Goal: Use online tool/utility: Utilize a website feature to perform a specific function

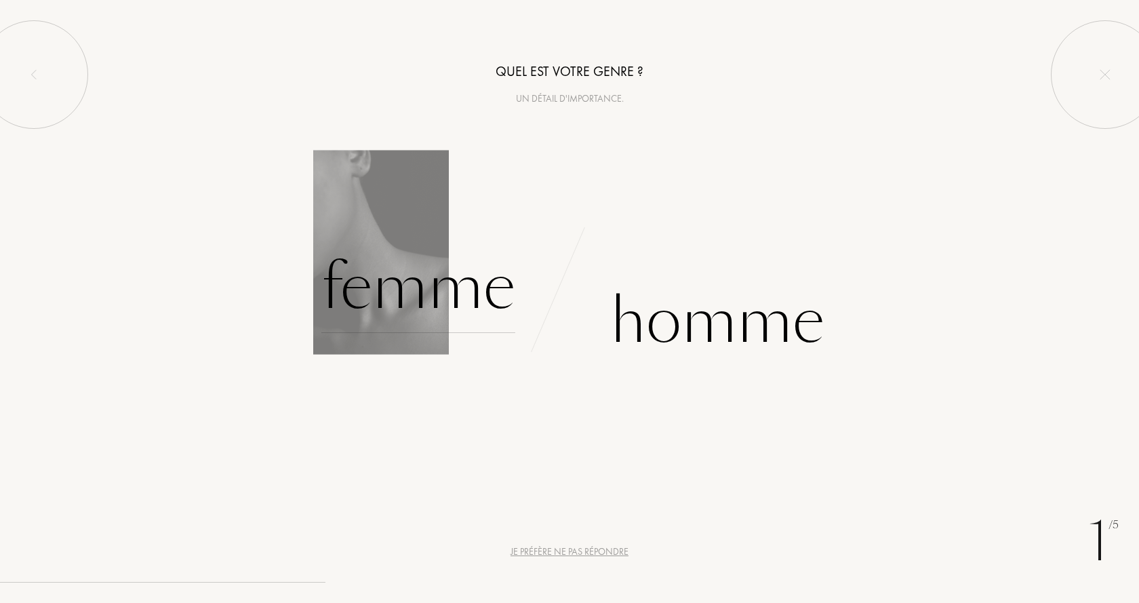
click at [429, 300] on div "Femme" at bounding box center [418, 287] width 194 height 92
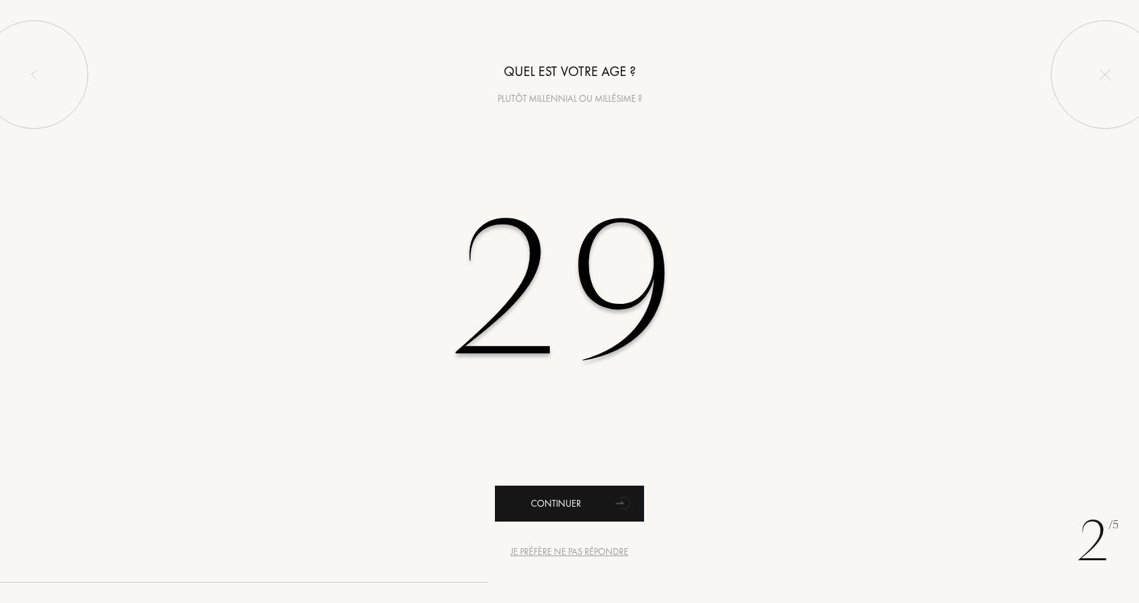
type input "29"
click at [539, 486] on div "Continuer" at bounding box center [569, 504] width 149 height 36
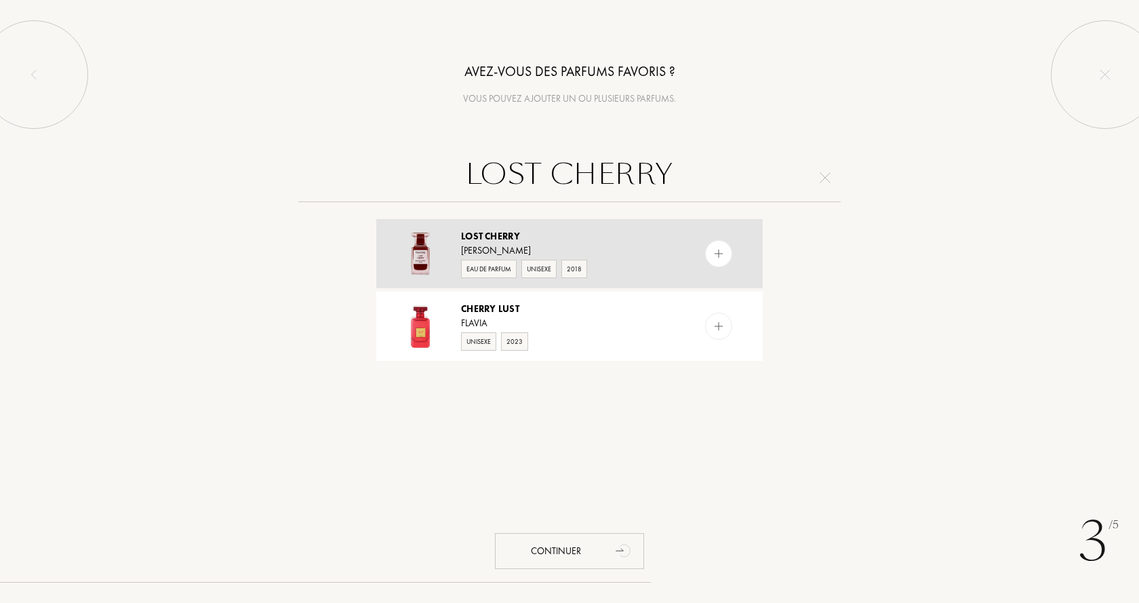
type input "LOST CHERRY"
click at [656, 266] on div "Eau de Parfum Unisexe 2018" at bounding box center [569, 268] width 216 height 20
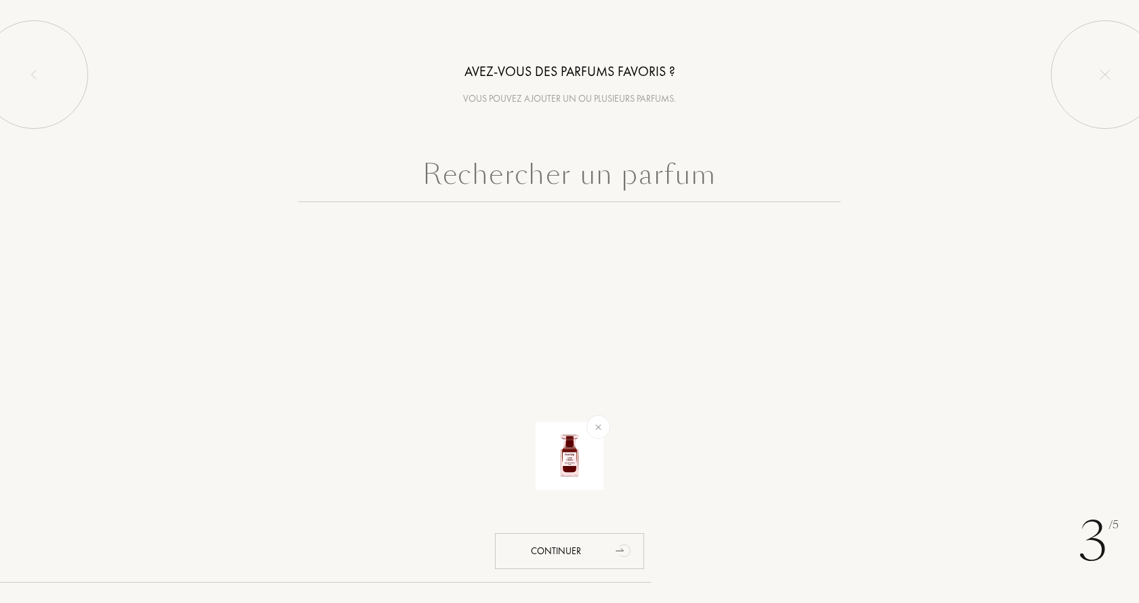
click at [566, 186] on input "text" at bounding box center [569, 177] width 543 height 49
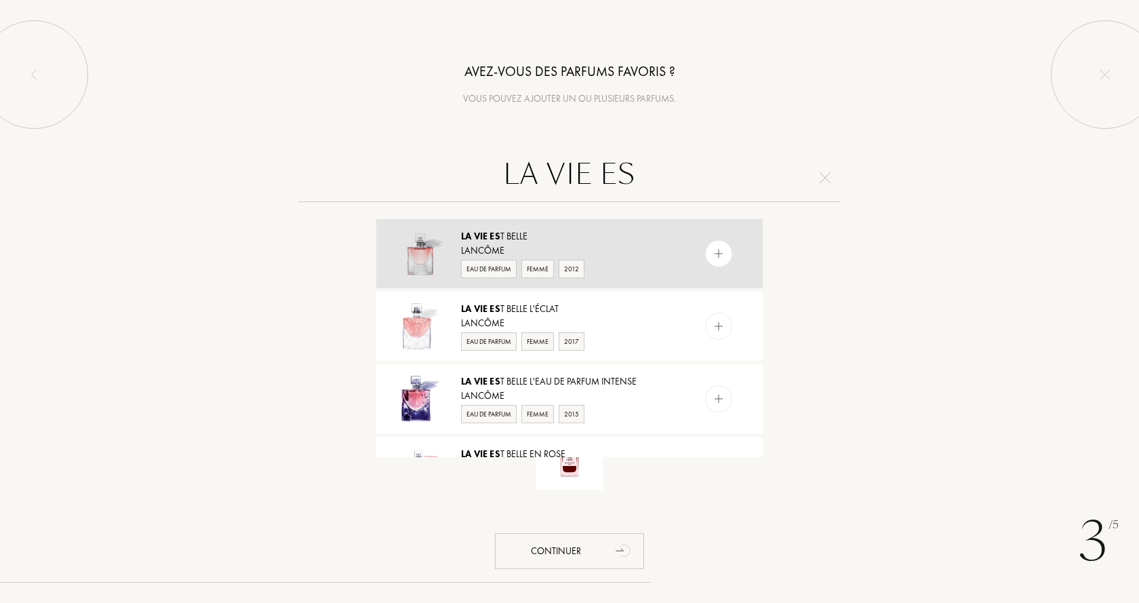
type input "LA VIE ES"
click at [611, 237] on div "La Vie es t Belle" at bounding box center [569, 236] width 216 height 14
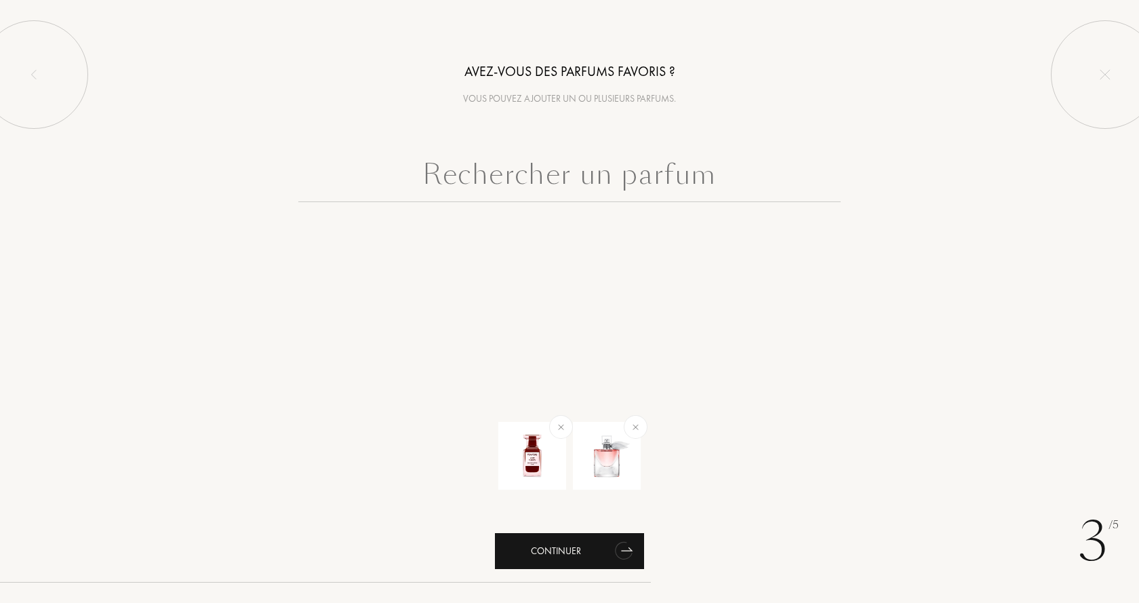
click at [615, 553] on icon "animation" at bounding box center [624, 549] width 27 height 27
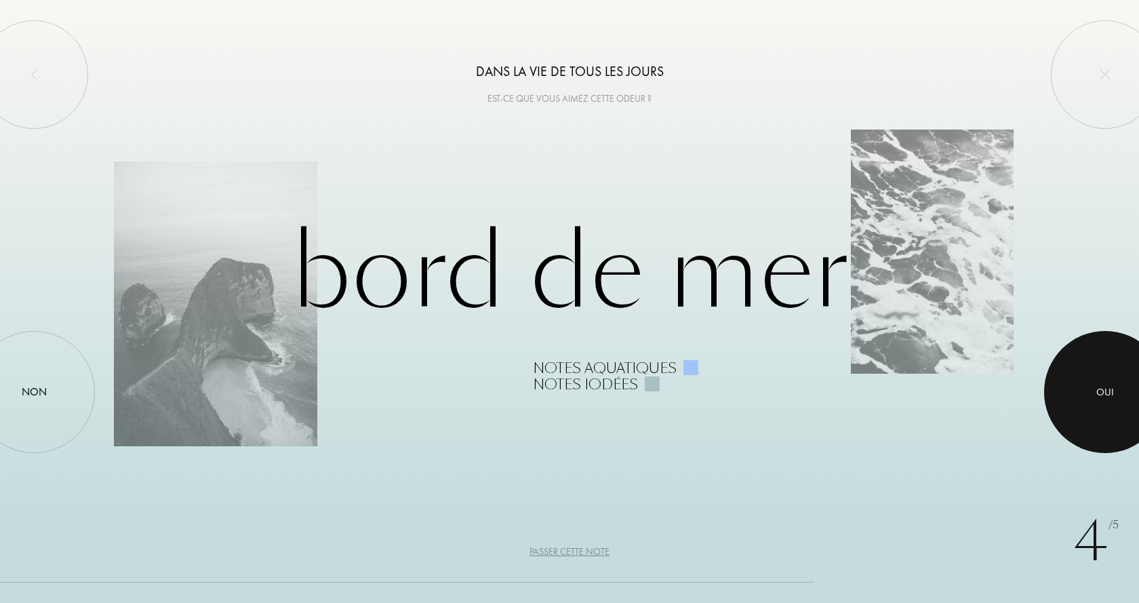
click at [1103, 392] on div "Oui" at bounding box center [1106, 393] width 18 height 16
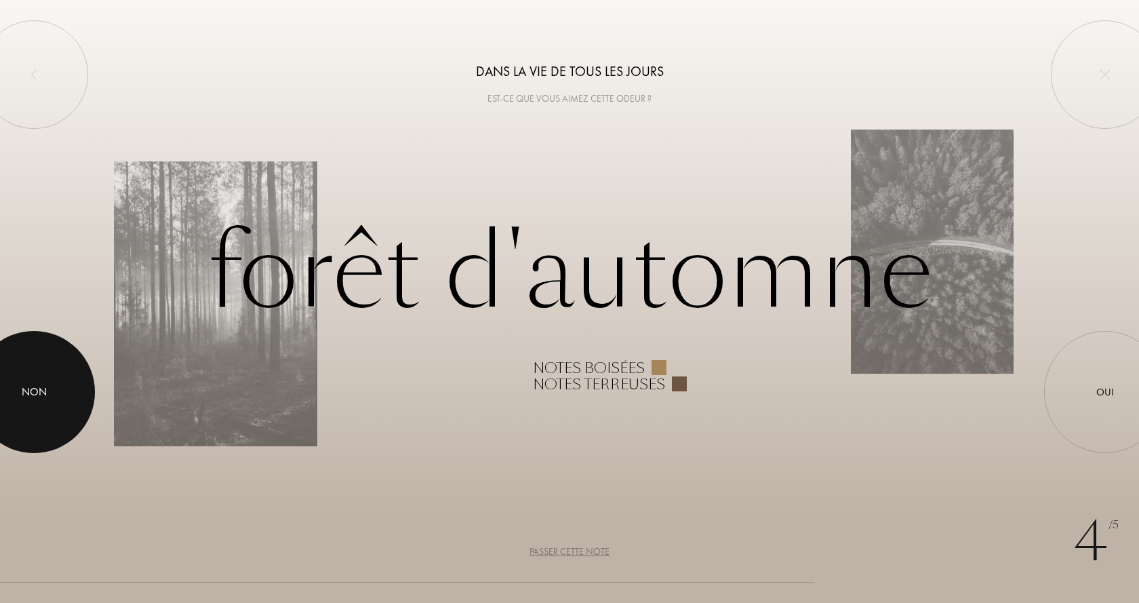
click at [26, 387] on div "Non" at bounding box center [34, 392] width 25 height 16
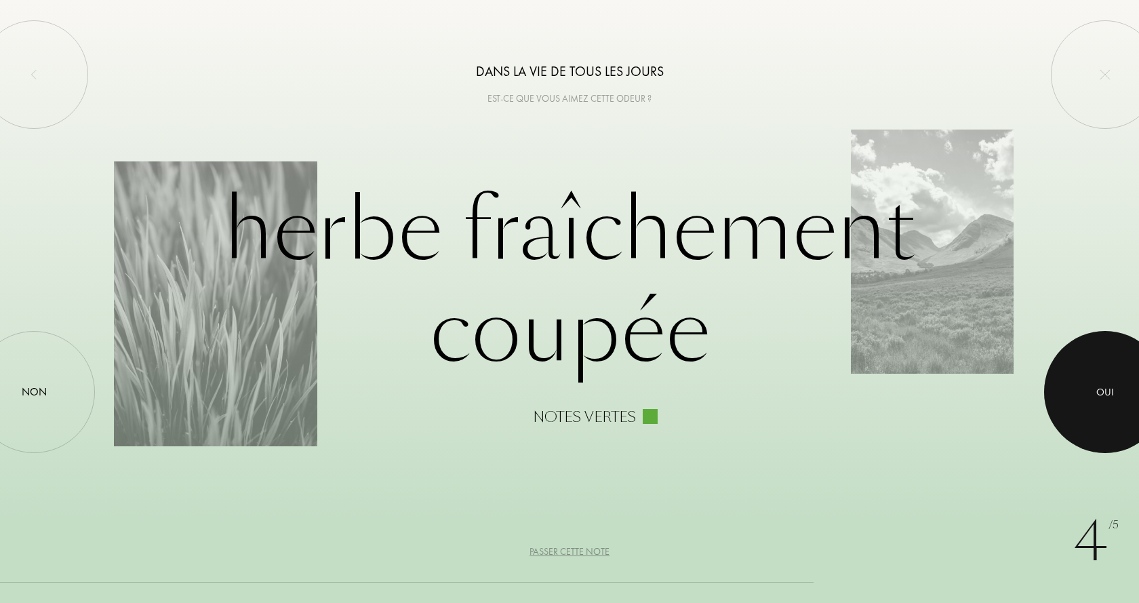
click at [1099, 414] on div at bounding box center [1105, 392] width 122 height 122
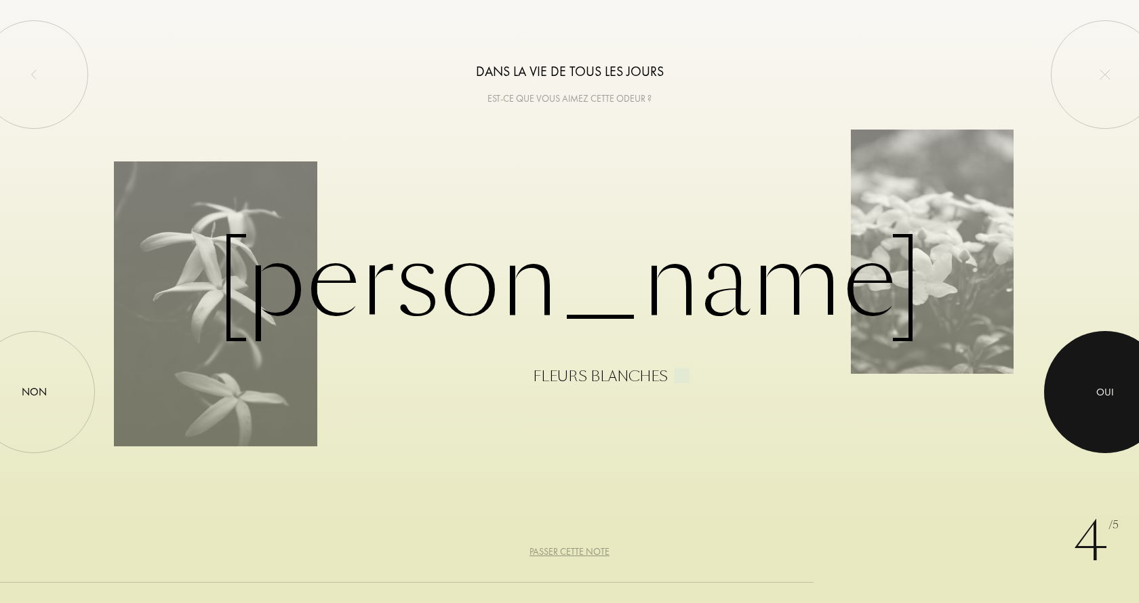
click at [1099, 414] on div at bounding box center [1105, 392] width 122 height 122
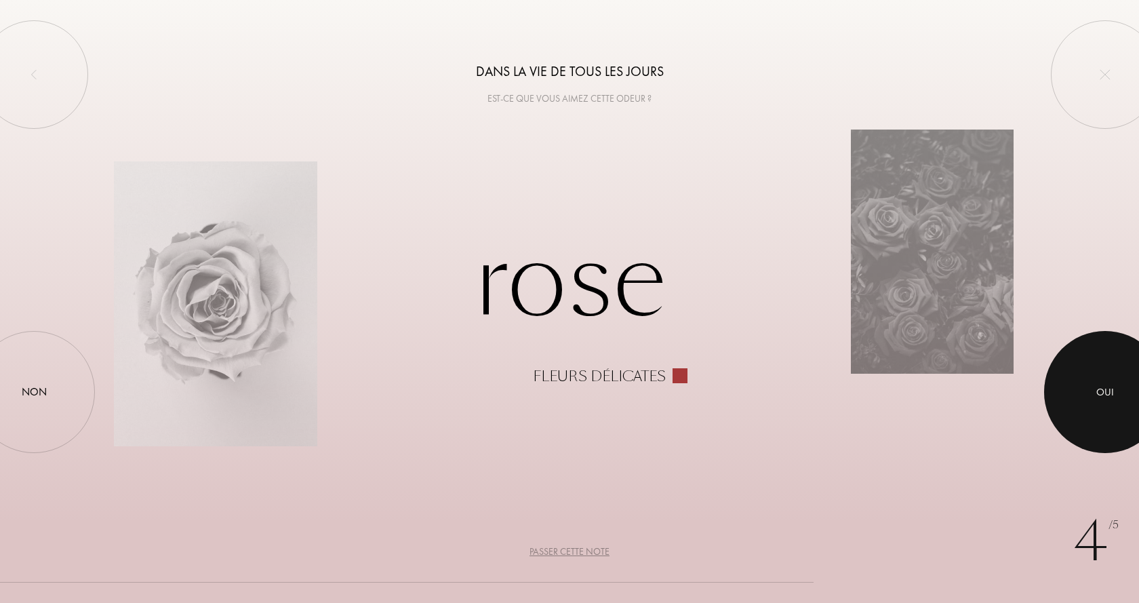
click at [1099, 414] on div at bounding box center [1105, 392] width 122 height 122
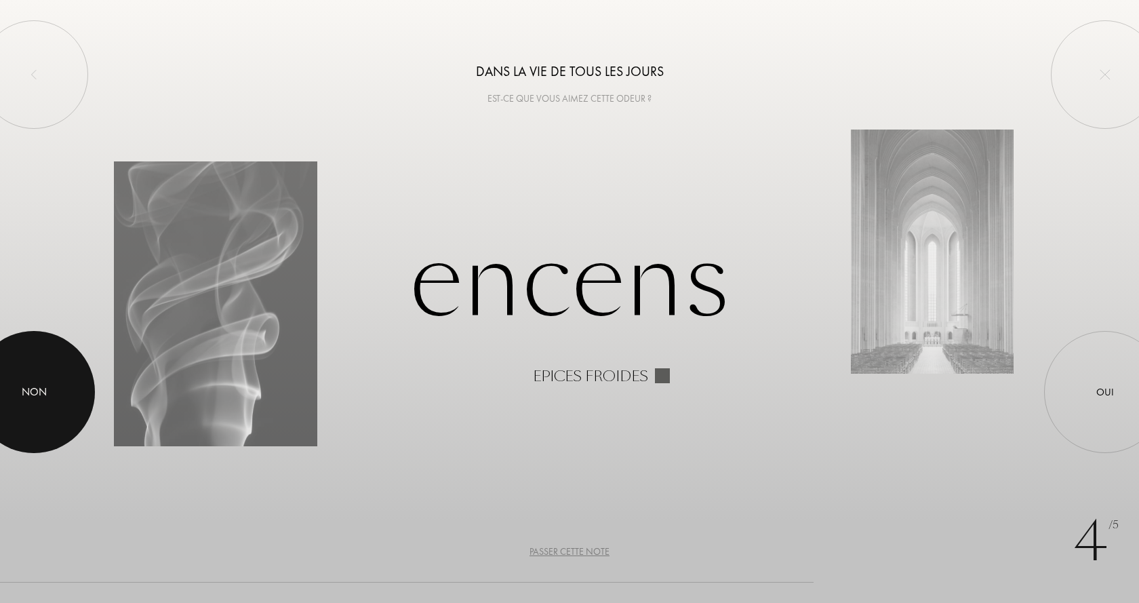
click at [7, 419] on div at bounding box center [34, 392] width 122 height 122
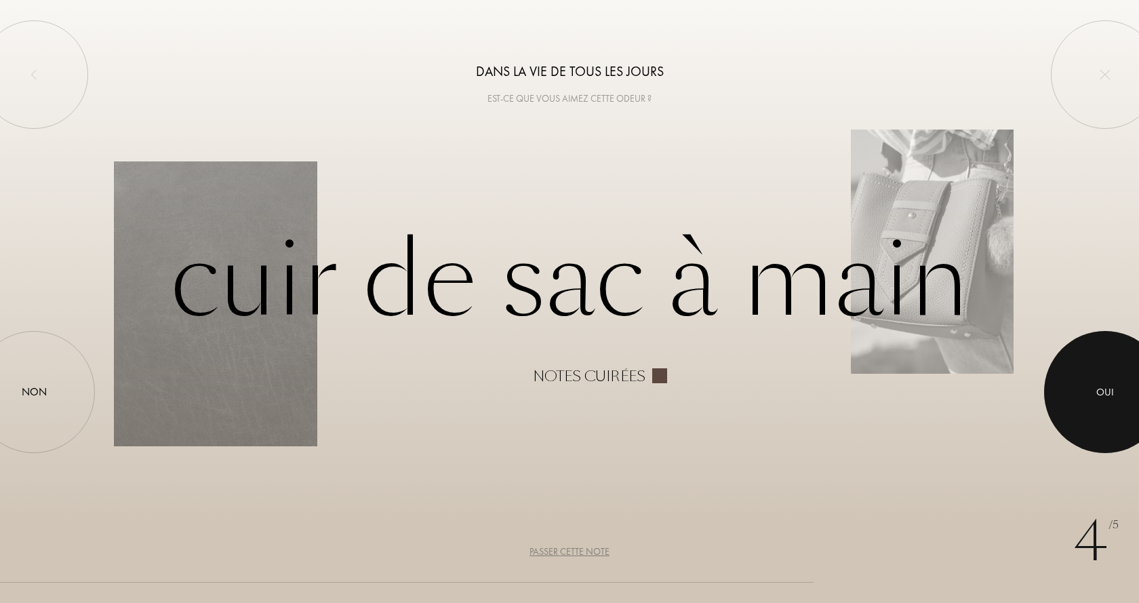
click at [1087, 398] on div at bounding box center [1105, 392] width 122 height 122
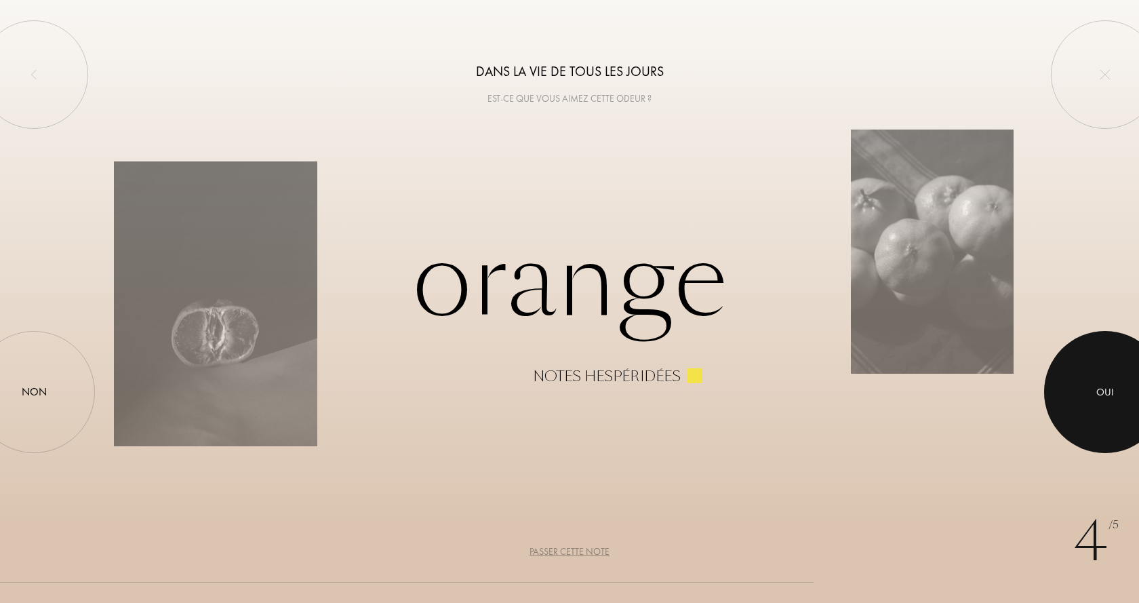
click at [1084, 414] on div at bounding box center [1105, 392] width 122 height 122
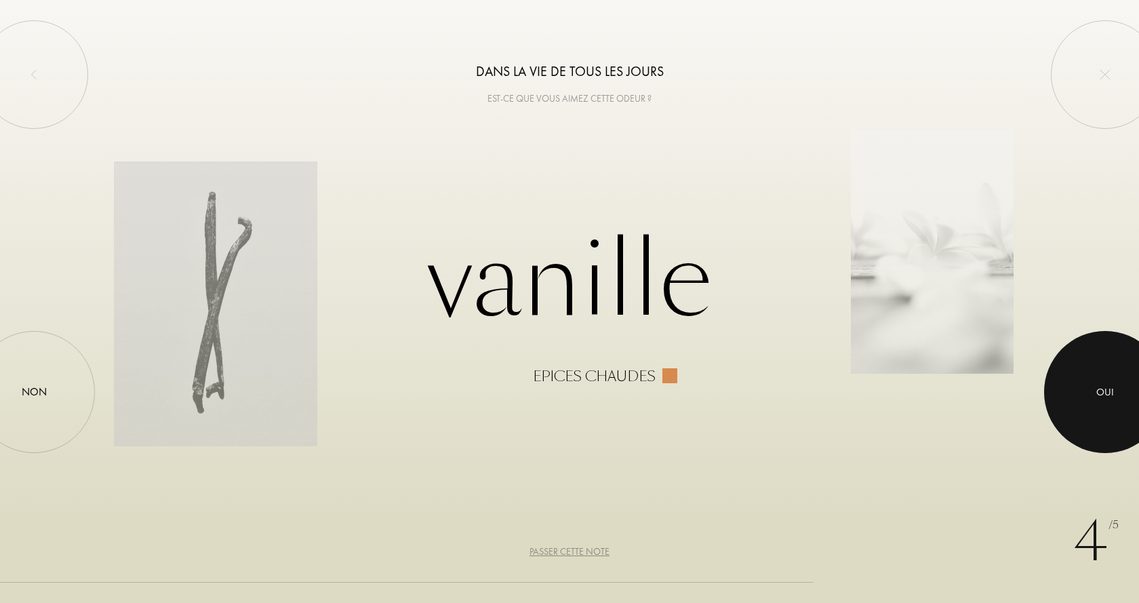
click at [1080, 408] on div "Oui" at bounding box center [1105, 392] width 122 height 122
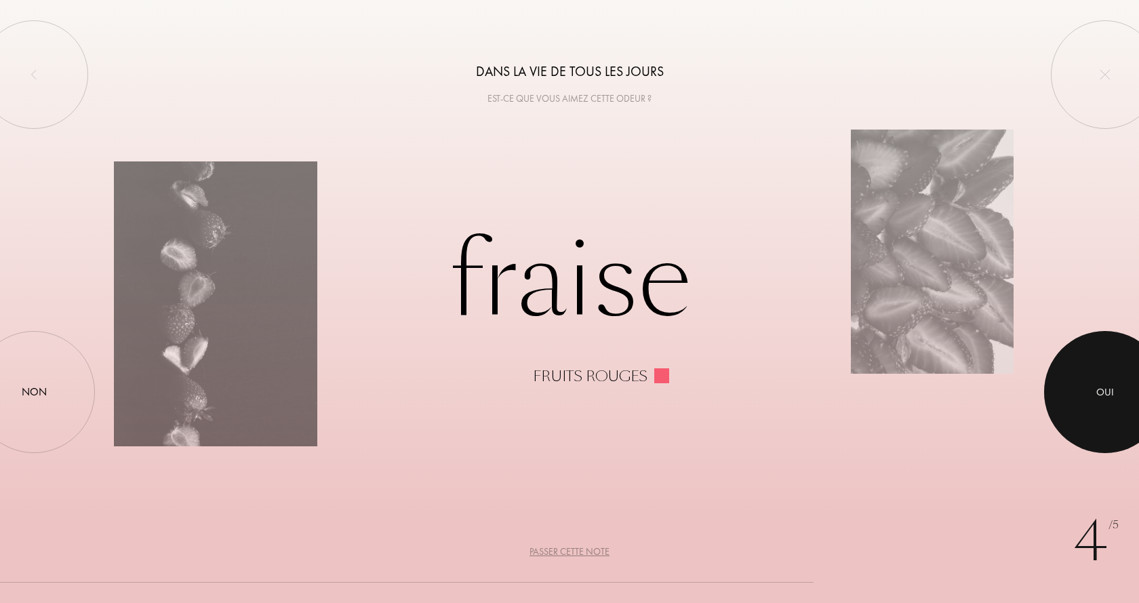
click at [1067, 400] on div "Oui" at bounding box center [1105, 392] width 122 height 122
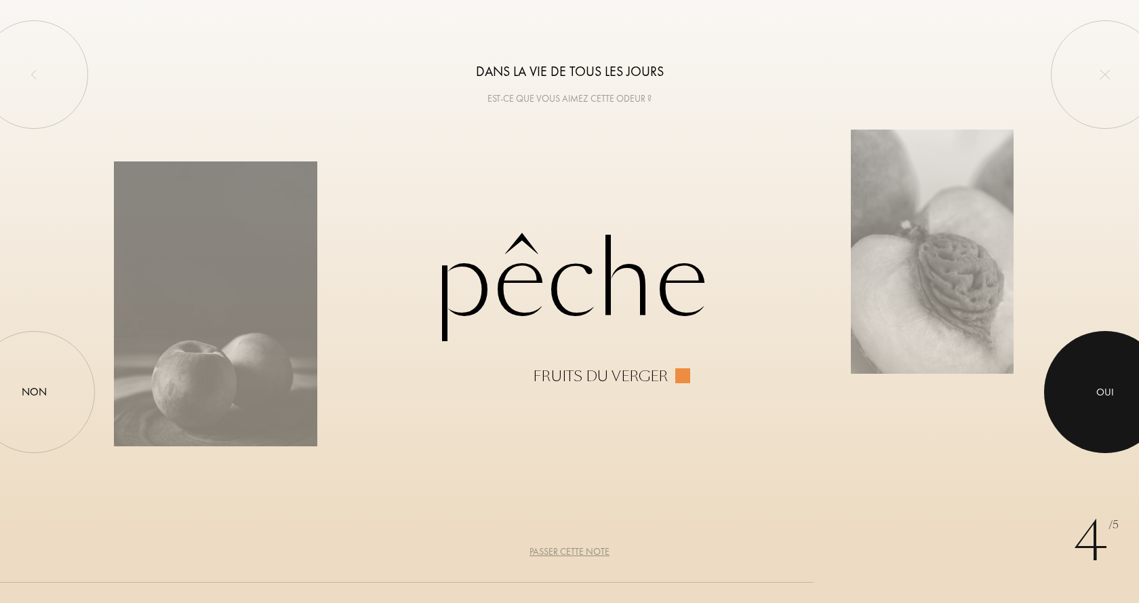
click at [1093, 389] on div at bounding box center [1105, 392] width 122 height 122
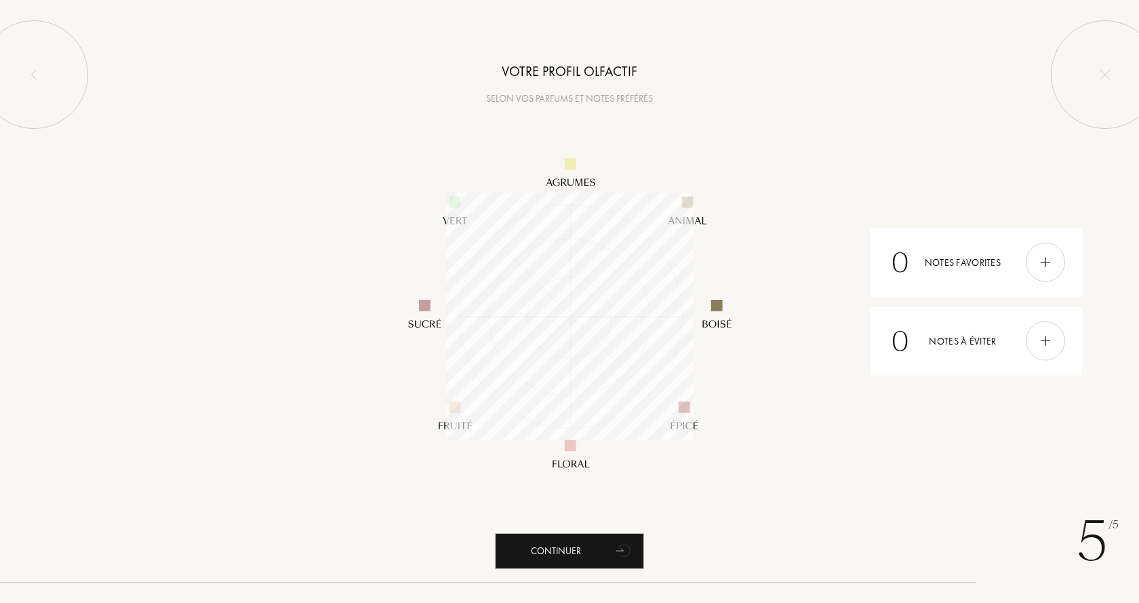
scroll to position [248, 248]
click at [1009, 264] on div "0 Notes favorites" at bounding box center [977, 262] width 212 height 68
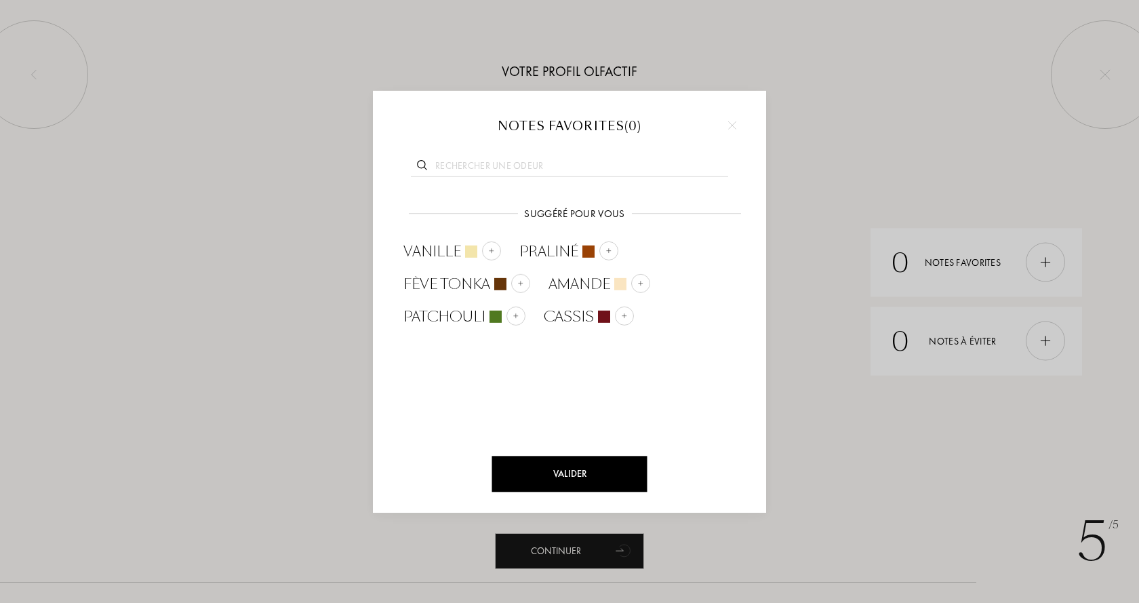
click at [734, 125] on img at bounding box center [732, 125] width 8 height 8
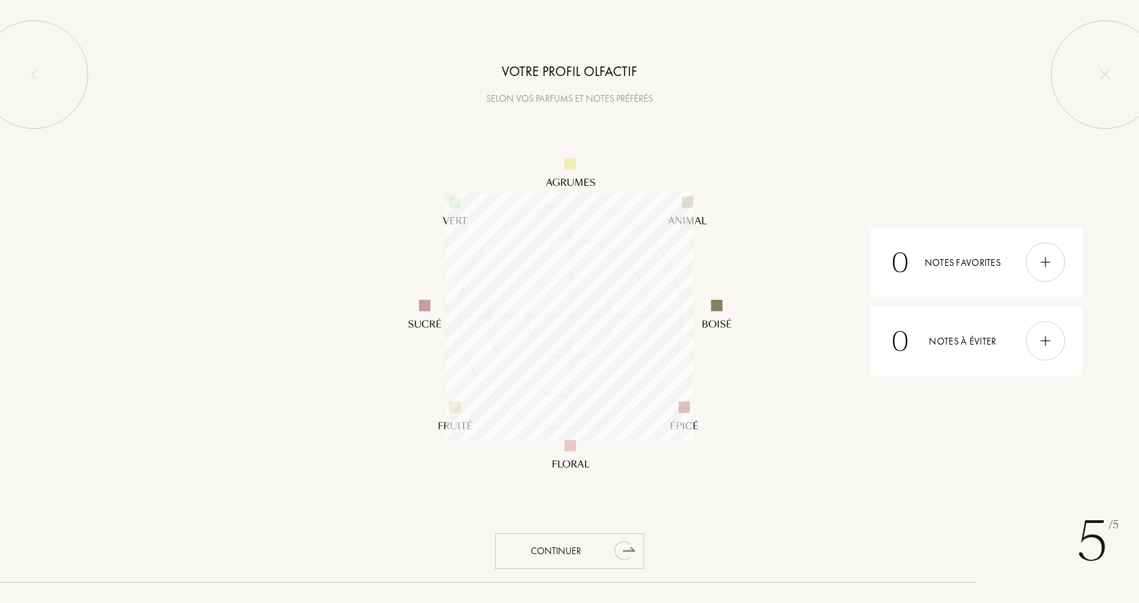
click at [617, 551] on icon "animation" at bounding box center [622, 550] width 17 height 19
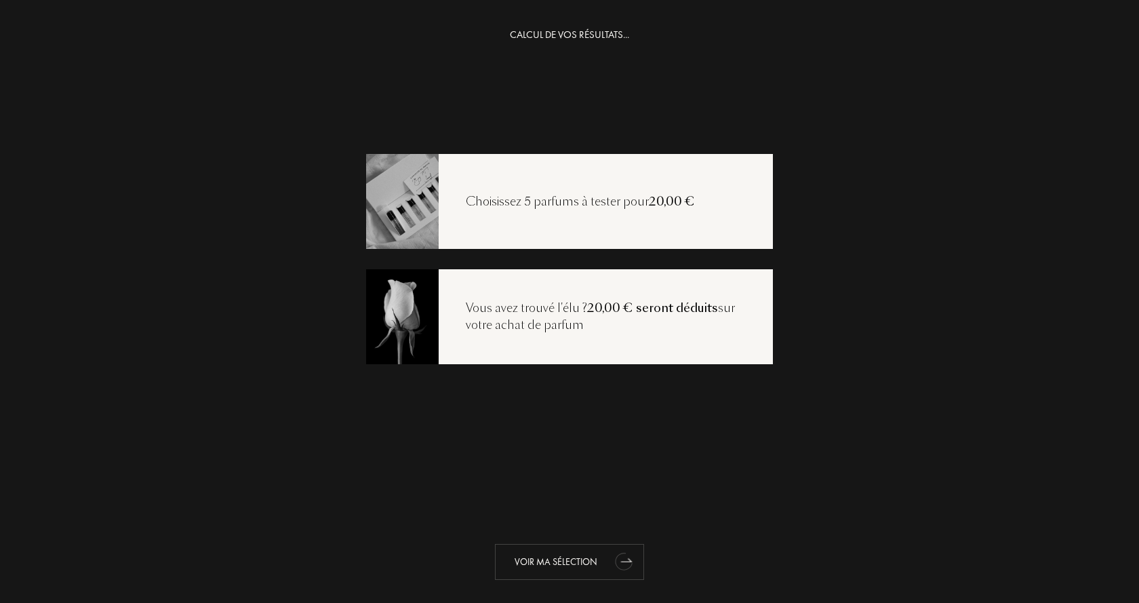
click at [576, 565] on div "Voir ma sélection" at bounding box center [569, 562] width 149 height 36
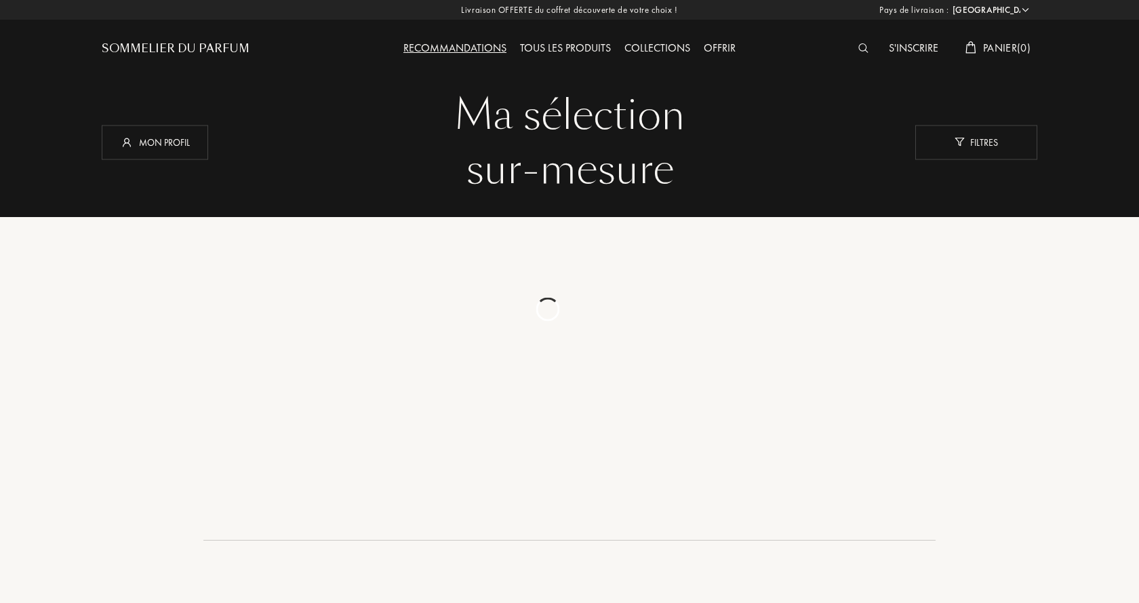
select select "FR"
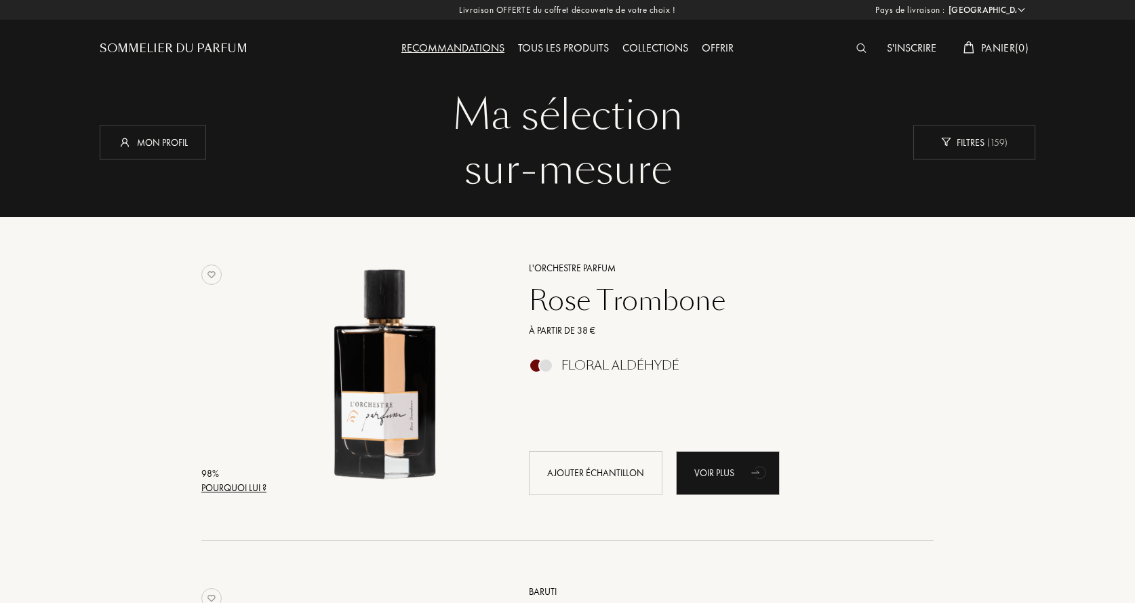
click at [859, 45] on img at bounding box center [862, 47] width 10 height 9
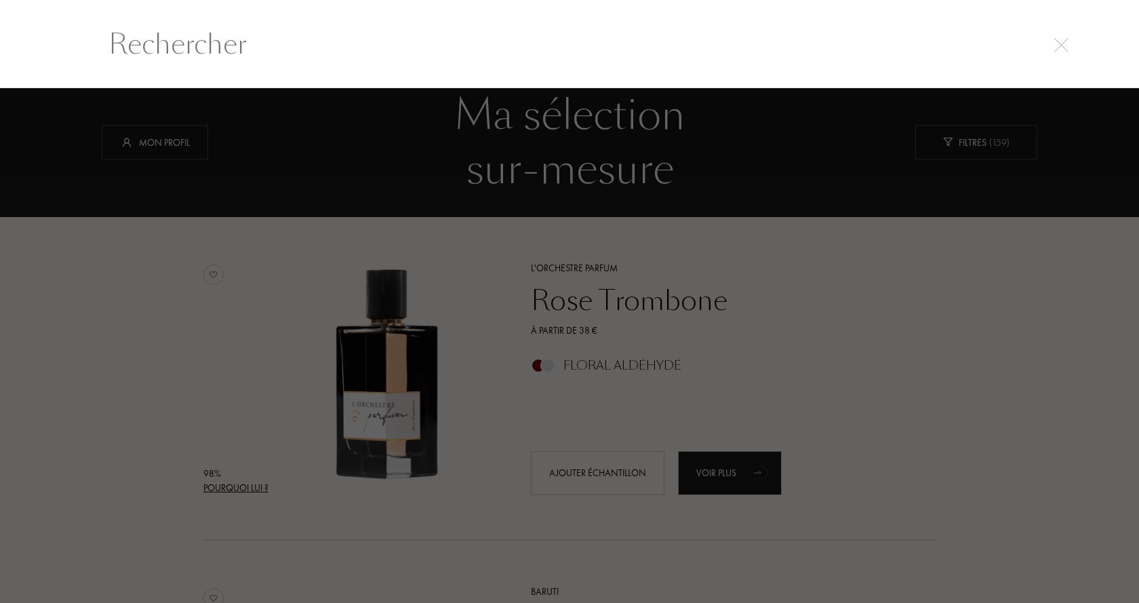
scroll to position [1, 0]
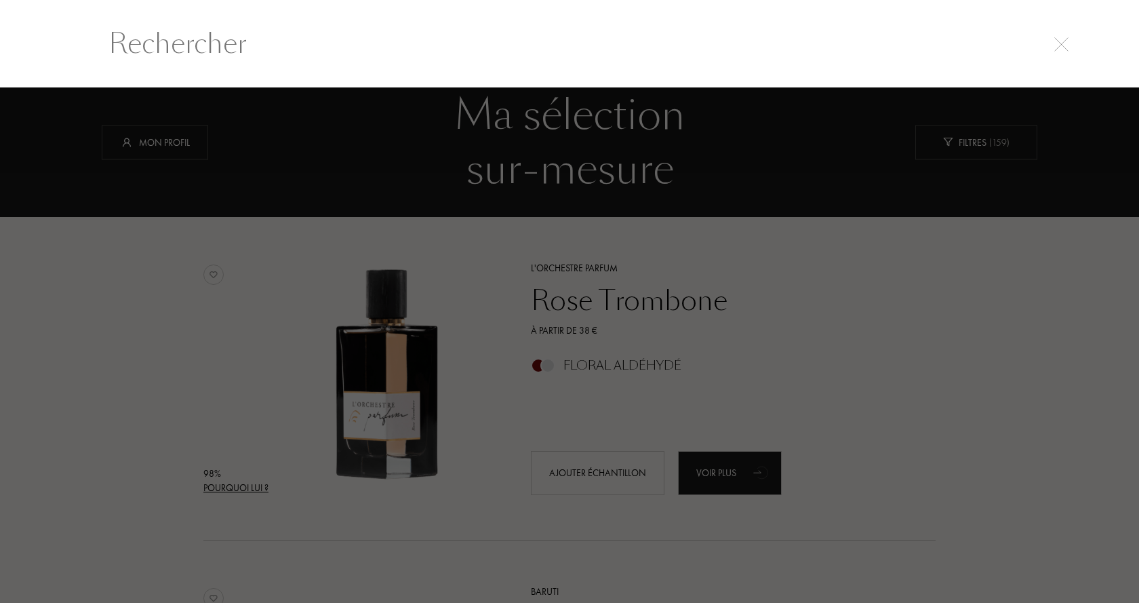
click at [549, 43] on input "text" at bounding box center [569, 43] width 977 height 41
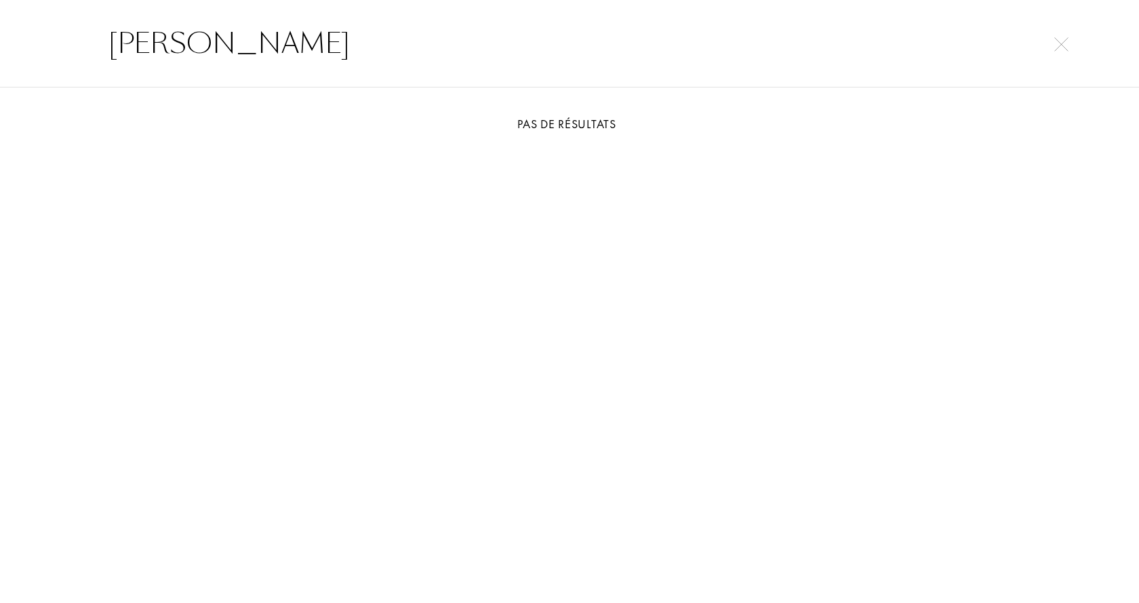
type input "TOMY HOL"
